Goal: Navigation & Orientation: Find specific page/section

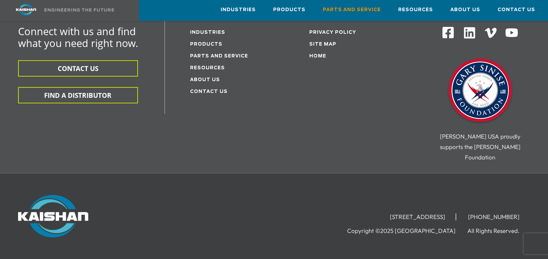
scroll to position [943, 0]
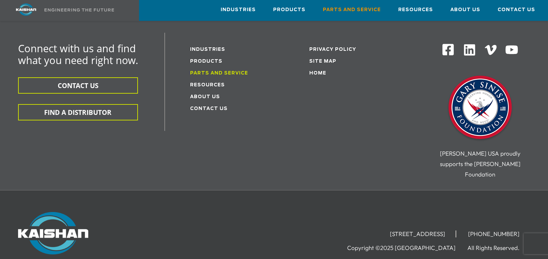
click at [222, 71] on link "Parts and service" at bounding box center [219, 73] width 58 height 5
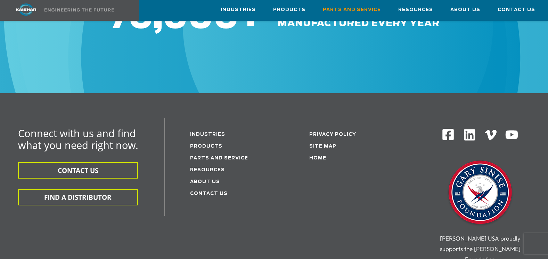
scroll to position [869, 0]
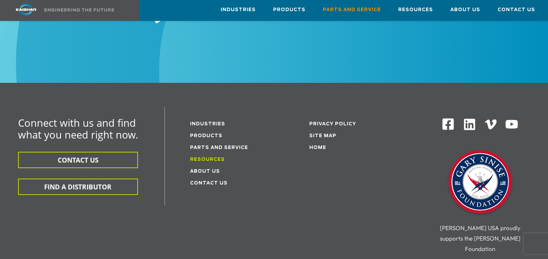
click at [198, 157] on link "Resources" at bounding box center [207, 159] width 35 height 5
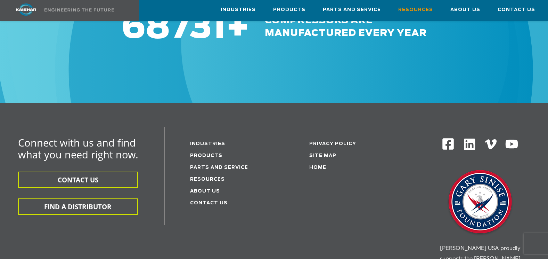
scroll to position [904, 0]
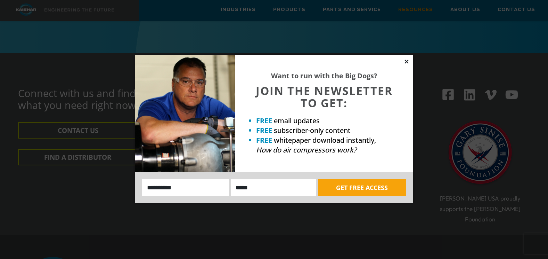
click at [408, 60] on icon at bounding box center [407, 61] width 4 height 4
